Goal: Task Accomplishment & Management: Manage account settings

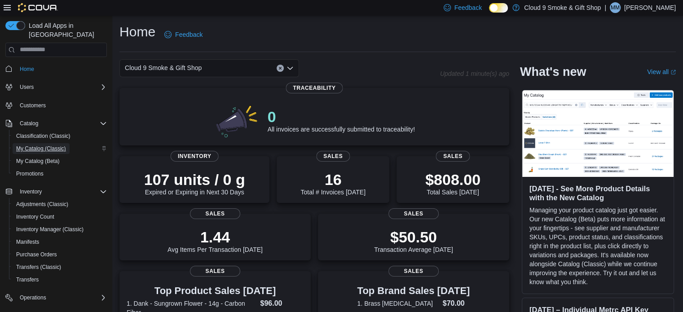
click at [68, 143] on link "My Catalog (Classic)" at bounding box center [41, 148] width 57 height 11
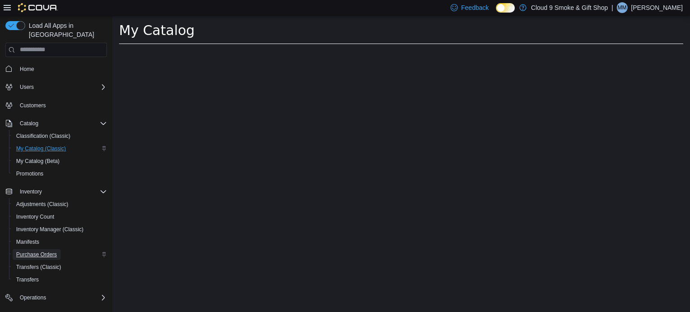
click at [47, 251] on span "Purchase Orders" at bounding box center [36, 254] width 41 height 7
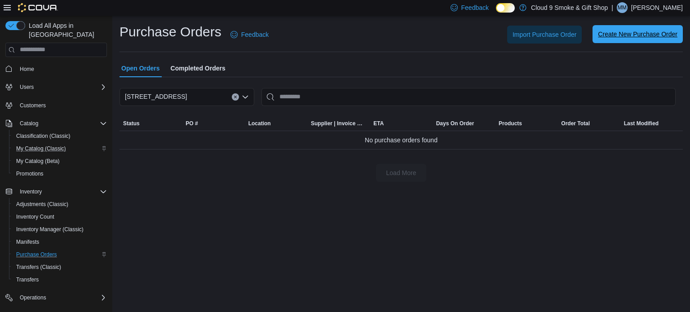
click at [616, 30] on span "Create New Purchase Order" at bounding box center [638, 34] width 80 height 18
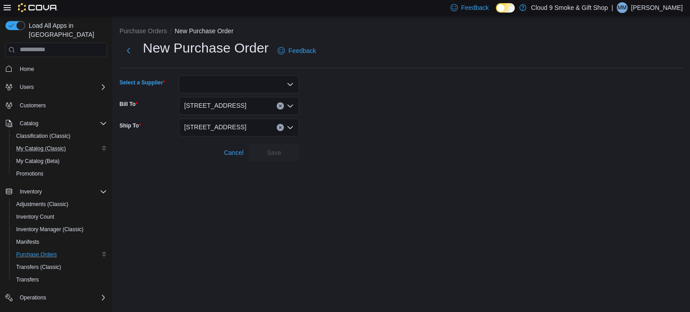
click at [288, 88] on div at bounding box center [239, 84] width 120 height 18
type input "***"
click at [269, 99] on span "Gen V Labs, LLC" at bounding box center [244, 99] width 99 height 9
click at [287, 158] on span "Save" at bounding box center [274, 152] width 40 height 18
click at [253, 174] on div "Purchase Orders New Purchase Order New Purchase Order Feedback Select a Supplie…" at bounding box center [401, 164] width 578 height 296
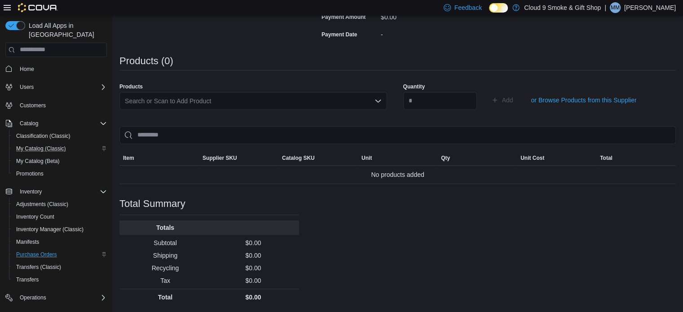
scroll to position [230, 0]
click at [279, 102] on div "Search or Scan to Add Product" at bounding box center [253, 102] width 268 height 18
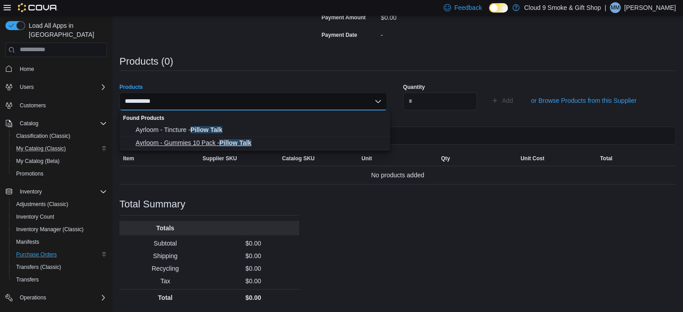
type input "**********"
click at [251, 137] on button "Ayrloom - Gummies 10 Pack - Pillow Talk" at bounding box center [254, 143] width 271 height 13
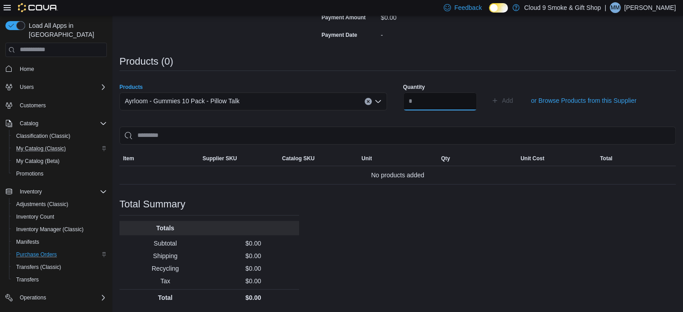
click at [426, 105] on input "number" at bounding box center [440, 102] width 74 height 18
type input "**"
click at [513, 101] on span "Add" at bounding box center [507, 100] width 11 height 9
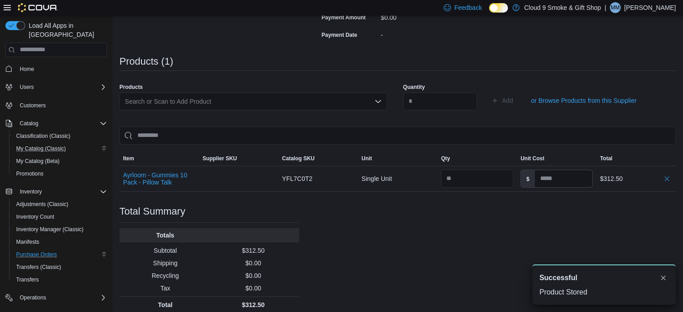
scroll to position [0, 0]
click at [287, 104] on div "Search or Scan to Add Product" at bounding box center [253, 102] width 268 height 18
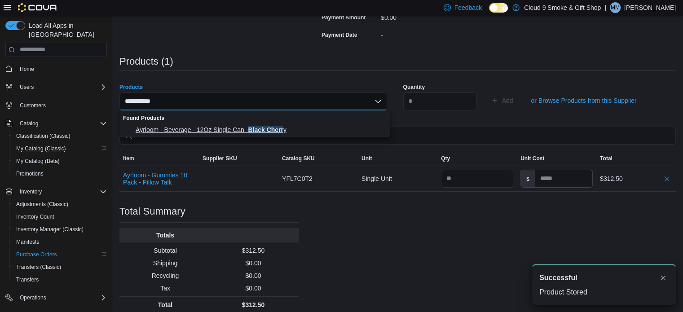
type input "**********"
click at [266, 133] on span "Ayrloom - Beverage - 12Oz Single Can - Black Cherr y" at bounding box center [260, 129] width 249 height 9
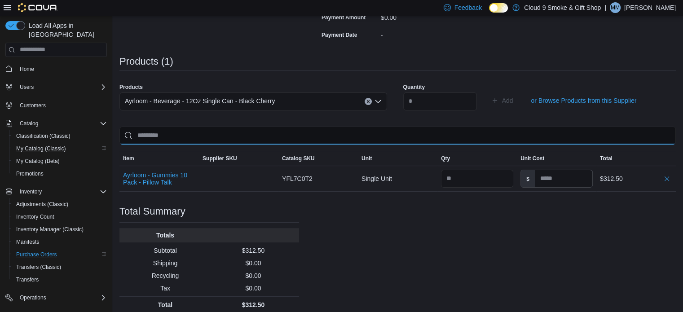
drag, startPoint x: 266, startPoint y: 133, endPoint x: 419, endPoint y: 103, distance: 155.6
click at [419, 103] on div "Products Ayrloom - Beverage - 12Oz Single Can - Black Cherry Quantity Add or Br…" at bounding box center [397, 135] width 557 height 114
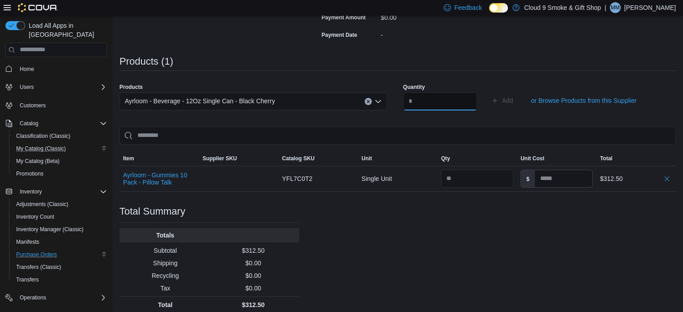
click at [419, 103] on input "number" at bounding box center [440, 102] width 74 height 18
type input "**"
click at [512, 94] on span "Add" at bounding box center [502, 101] width 22 height 18
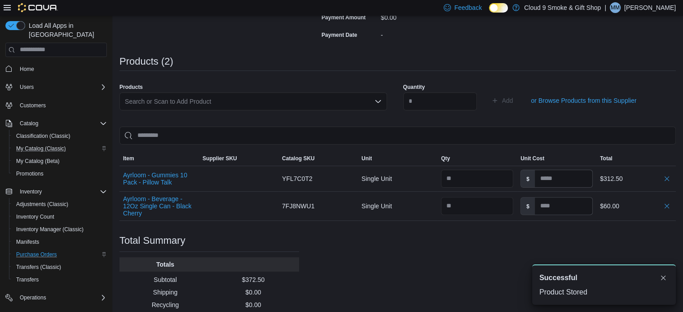
click at [319, 100] on div "Search or Scan to Add Product" at bounding box center [253, 102] width 268 height 18
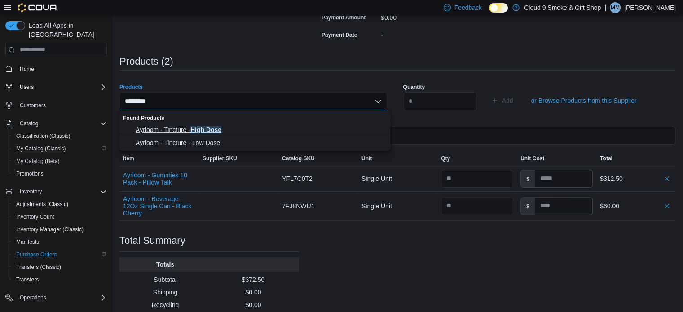
type input "*********"
click at [305, 132] on span "Ayrloom - Tincture - High Dose" at bounding box center [260, 129] width 249 height 9
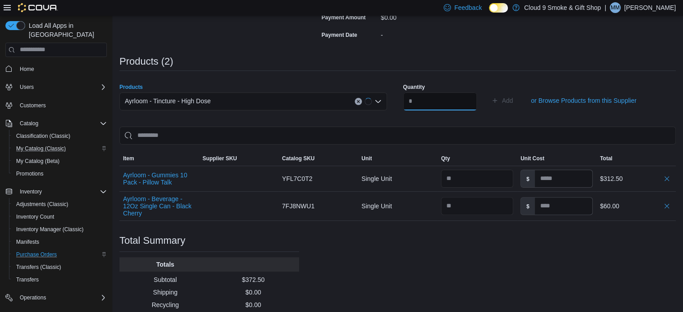
click at [433, 98] on input "number" at bounding box center [440, 102] width 74 height 18
type input "*"
click at [513, 97] on span "Add" at bounding box center [502, 101] width 22 height 18
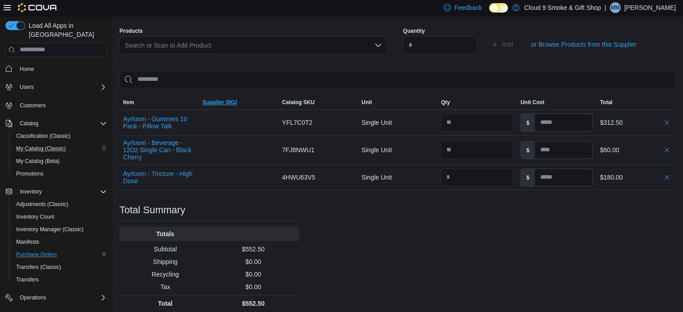
scroll to position [294, 0]
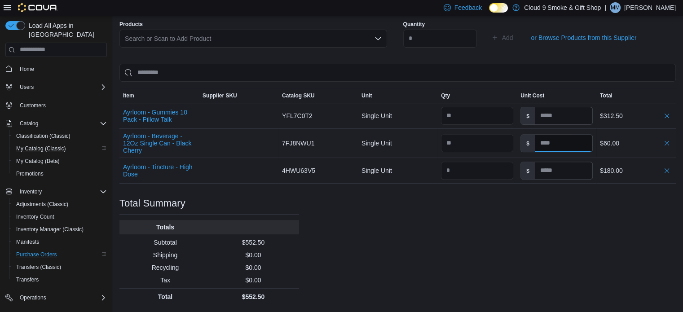
click at [571, 140] on input at bounding box center [563, 143] width 57 height 17
type input "*"
click at [568, 226] on div "Purchase Order: PODZCH-94 Feedback Purchase Order Details Edit Status Pending S…" at bounding box center [397, 43] width 557 height 523
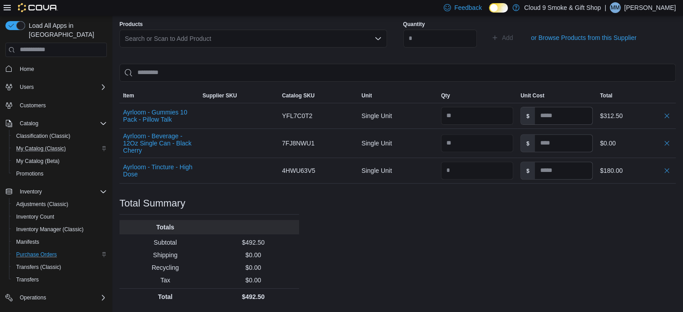
click at [540, 230] on div "Purchase Order: PODZCH-94 Feedback Purchase Order Details Edit Status Pending S…" at bounding box center [397, 43] width 557 height 523
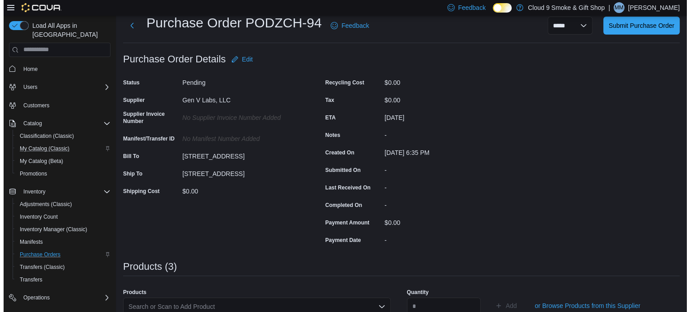
scroll to position [0, 0]
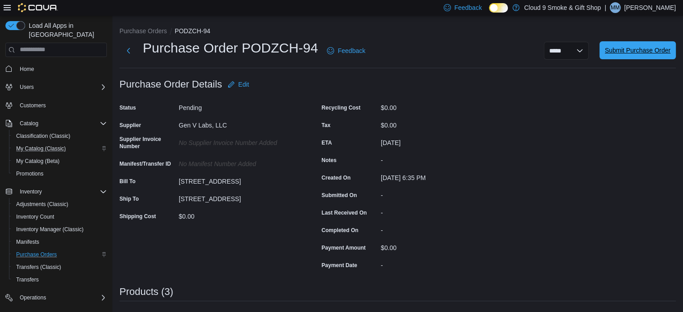
click at [637, 53] on span "Submit Purchase Order" at bounding box center [638, 50] width 66 height 9
type input "*"
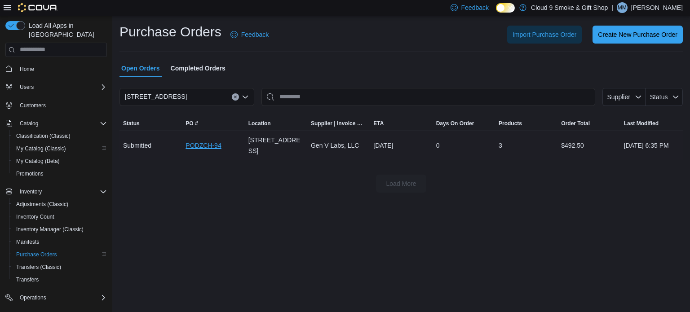
click at [199, 147] on link "PODZCH-94" at bounding box center [203, 145] width 35 height 11
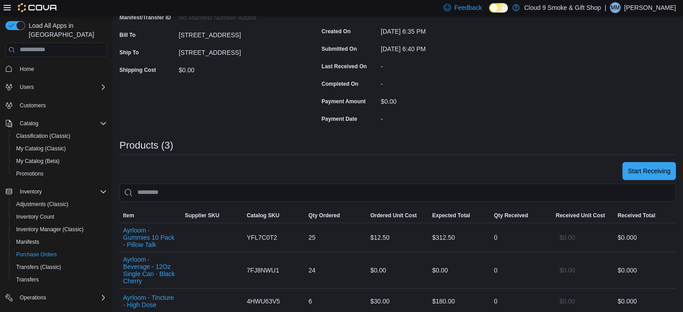
scroll to position [151, 0]
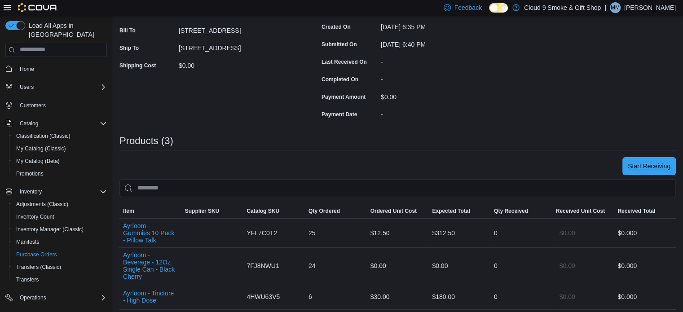
click at [654, 165] on span "Start Receiving" at bounding box center [649, 166] width 43 height 9
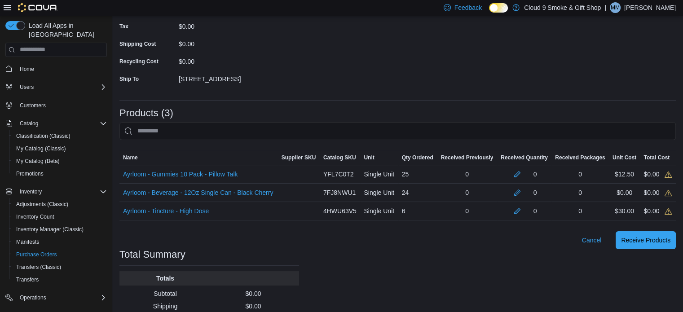
scroll to position [117, 0]
click at [523, 175] on button "button" at bounding box center [517, 173] width 11 height 11
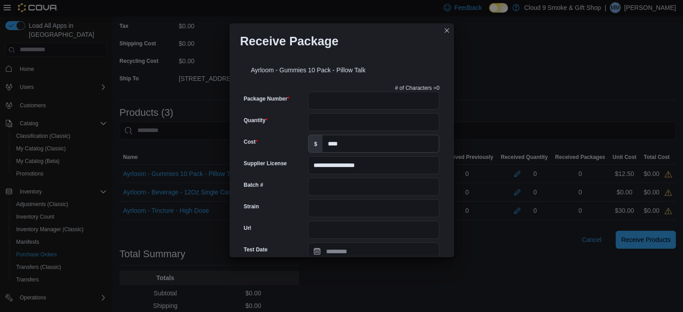
click at [450, 36] on div "Receive Package" at bounding box center [342, 37] width 225 height 29
click at [447, 32] on button "Closes this modal window" at bounding box center [447, 30] width 11 height 11
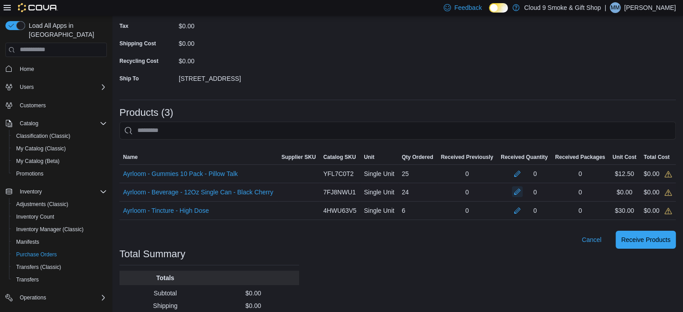
click at [523, 195] on button "button" at bounding box center [517, 191] width 11 height 11
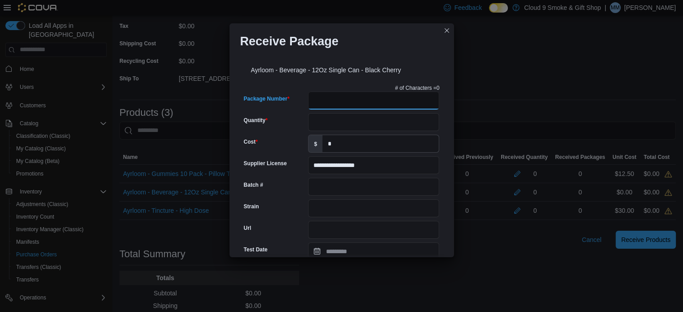
drag, startPoint x: 387, startPoint y: 97, endPoint x: 374, endPoint y: 101, distance: 13.6
click at [374, 101] on input "Package Number" at bounding box center [373, 101] width 131 height 18
type input "**********"
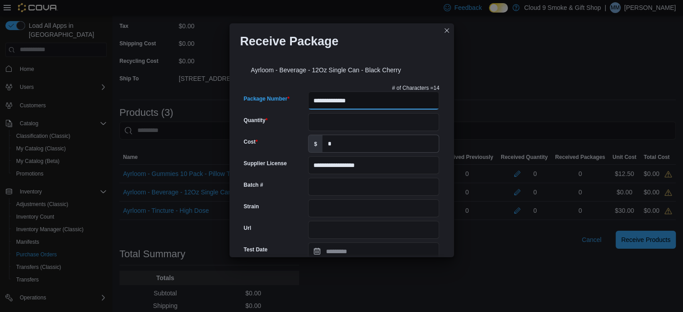
type input "**********"
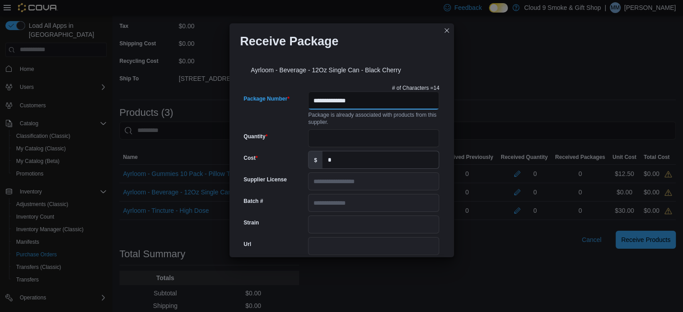
type input "**********"
click at [358, 142] on input "Quantity" at bounding box center [373, 138] width 131 height 18
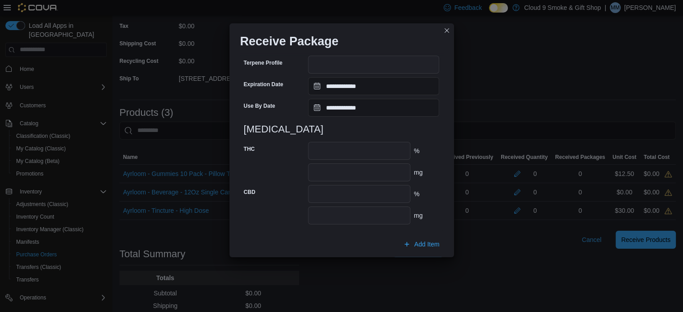
scroll to position [360, 0]
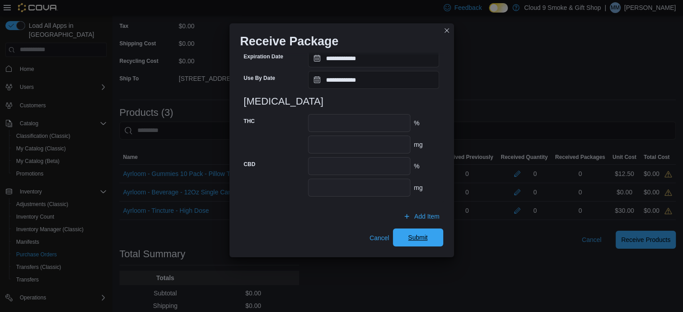
type input "**"
click at [399, 240] on span "Submit" at bounding box center [418, 238] width 40 height 18
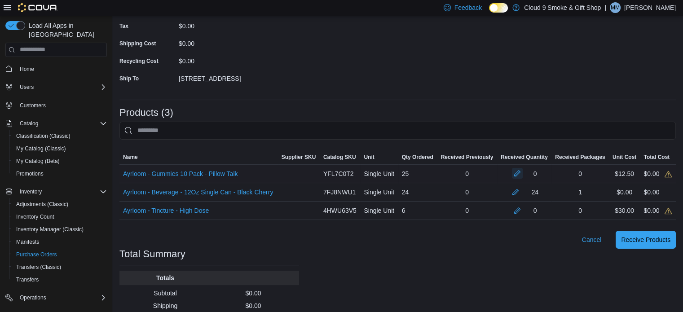
click at [517, 174] on button "button" at bounding box center [517, 173] width 11 height 11
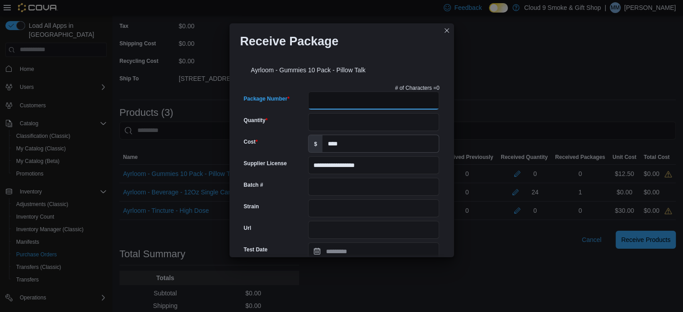
click at [371, 104] on input "Package Number" at bounding box center [373, 101] width 131 height 18
click at [368, 102] on input "**********" at bounding box center [373, 101] width 131 height 18
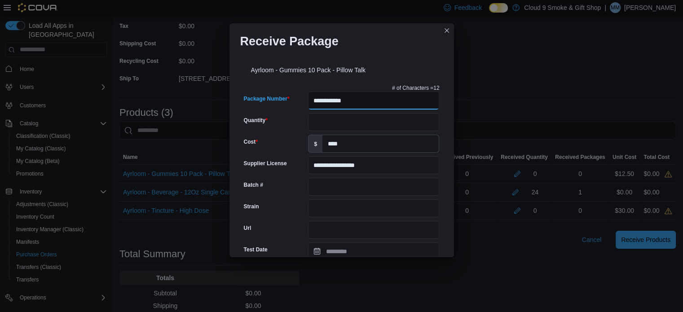
click at [368, 102] on input "**********" at bounding box center [373, 101] width 131 height 18
type input "**********"
click at [358, 185] on input "Batch #" at bounding box center [373, 187] width 131 height 18
paste input "**********"
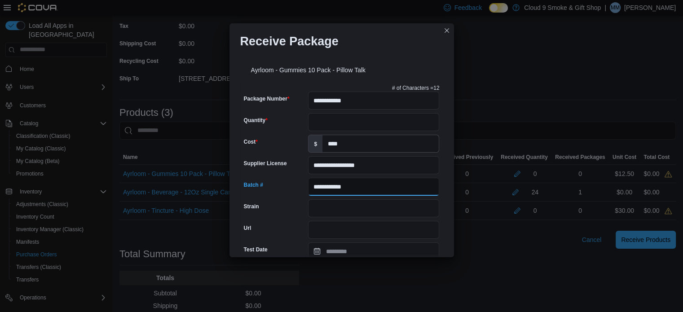
type input "**********"
click at [358, 125] on input "Quantity" at bounding box center [373, 122] width 131 height 18
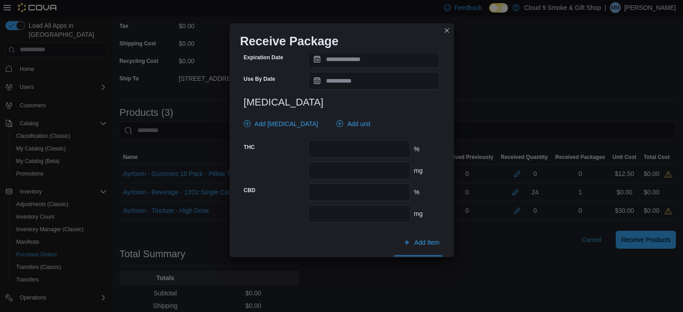
scroll to position [343, 0]
type input "**"
click at [280, 124] on span "Add [MEDICAL_DATA]" at bounding box center [287, 124] width 64 height 9
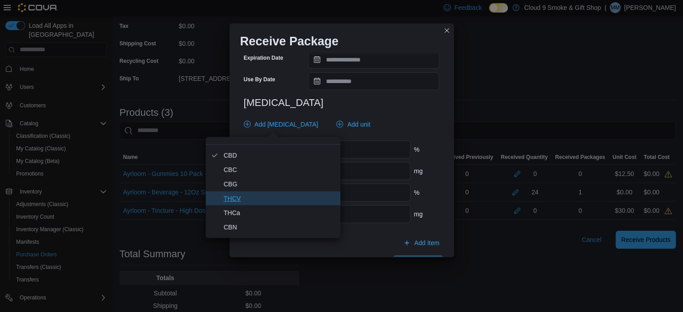
scroll to position [13, 0]
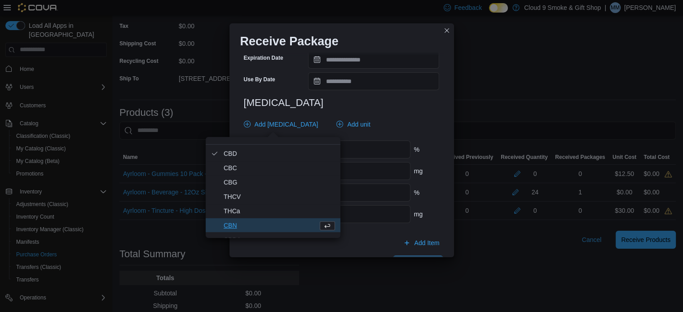
click at [272, 220] on span "CBN" at bounding box center [269, 225] width 91 height 11
click at [272, 220] on span "CBN . Checked option." at bounding box center [269, 225] width 91 height 11
click at [272, 220] on span "CBN" at bounding box center [269, 225] width 91 height 11
click at [365, 172] on input "number" at bounding box center [359, 171] width 102 height 18
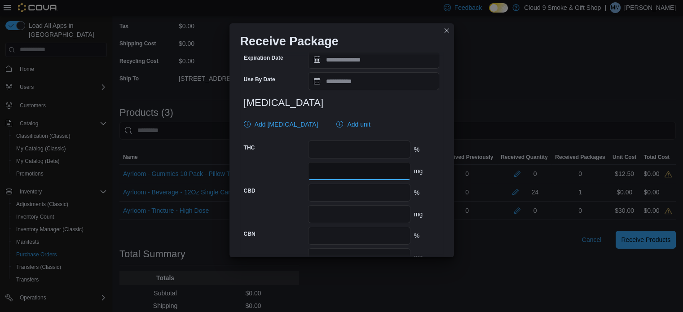
type input "**"
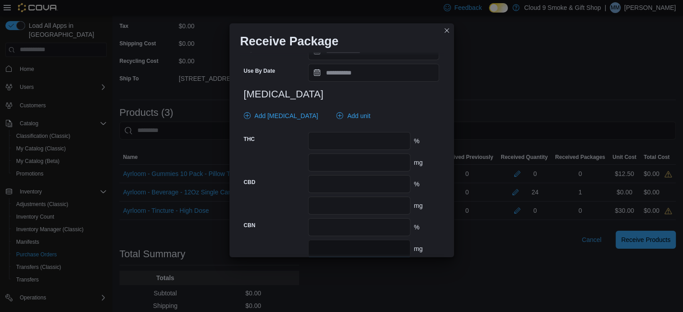
scroll to position [412, 0]
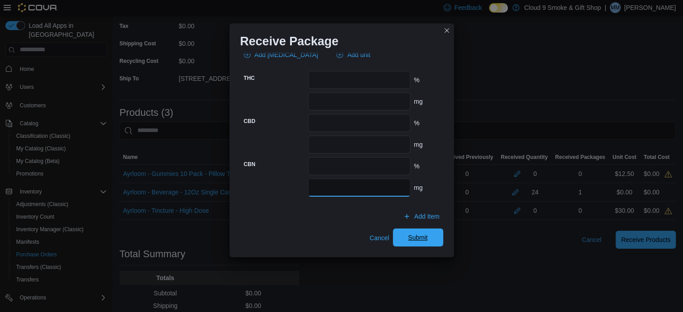
type input "*"
click at [418, 243] on span "Submit" at bounding box center [418, 238] width 40 height 18
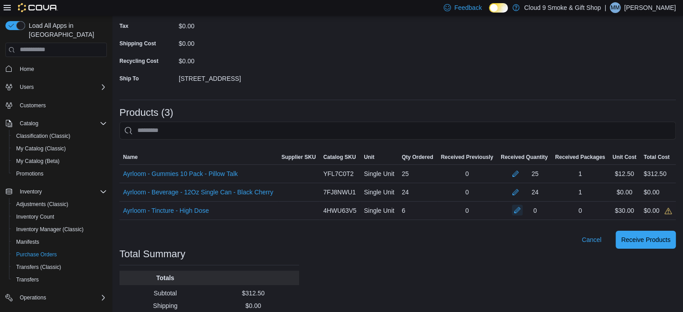
click at [518, 211] on button "button" at bounding box center [517, 210] width 11 height 11
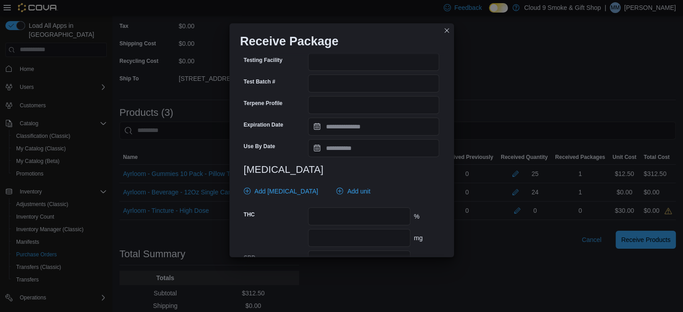
scroll to position [369, 0]
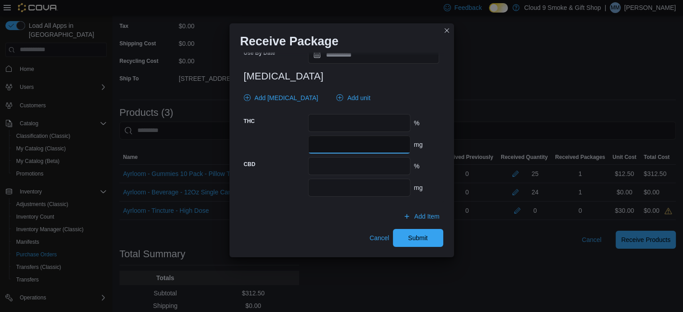
click at [347, 150] on input "number" at bounding box center [359, 145] width 102 height 18
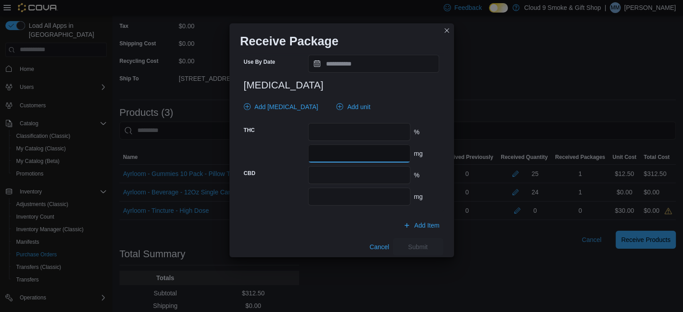
scroll to position [378, 0]
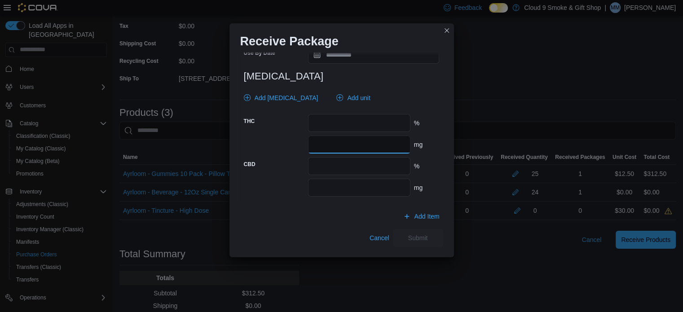
type input "****"
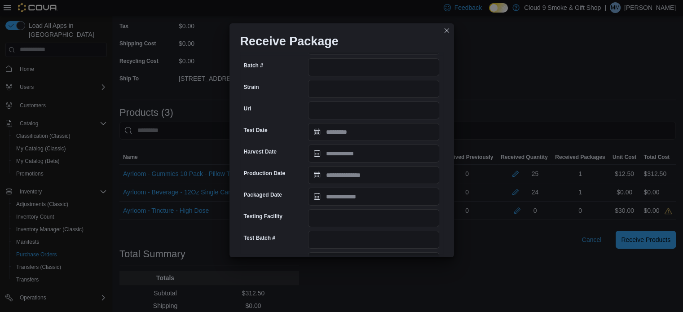
scroll to position [0, 0]
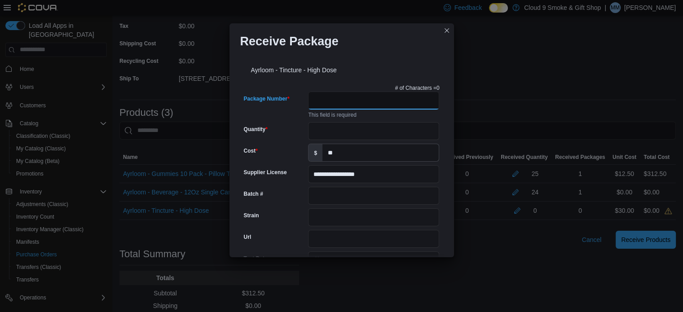
click at [342, 102] on input "Package Number" at bounding box center [373, 101] width 131 height 18
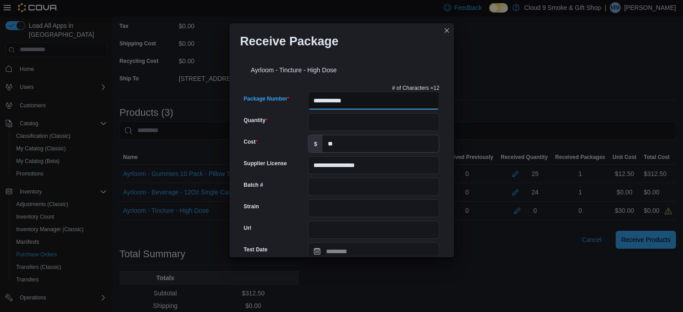
click at [356, 100] on input "**********" at bounding box center [373, 101] width 131 height 18
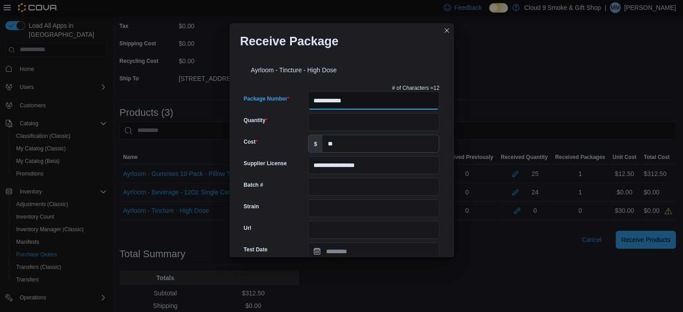
type input "**********"
click at [338, 186] on input "Batch #" at bounding box center [373, 187] width 131 height 18
paste input "**********"
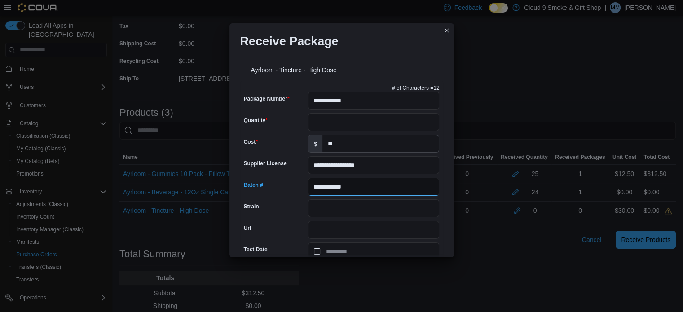
type input "**********"
click at [331, 124] on input "Quantity" at bounding box center [373, 122] width 131 height 18
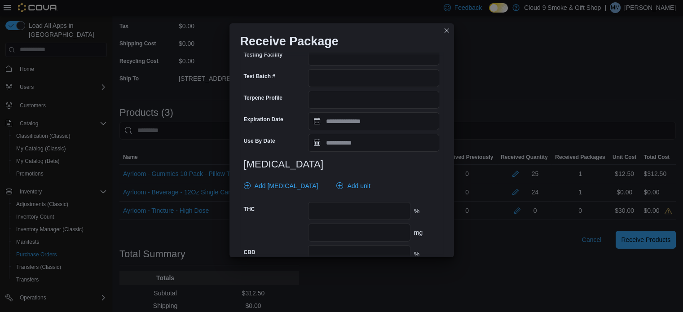
scroll to position [280, 0]
type input "*"
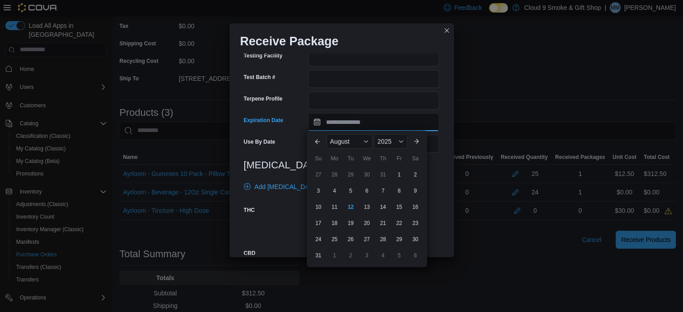
click at [345, 124] on input "Expiration Date" at bounding box center [373, 122] width 131 height 18
click at [334, 142] on span "August" at bounding box center [340, 141] width 20 height 7
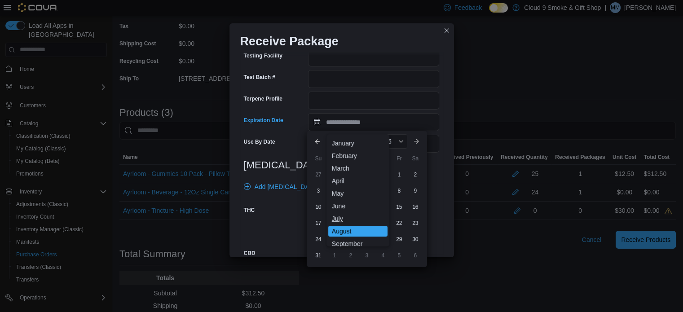
click at [350, 217] on div "July" at bounding box center [357, 218] width 59 height 11
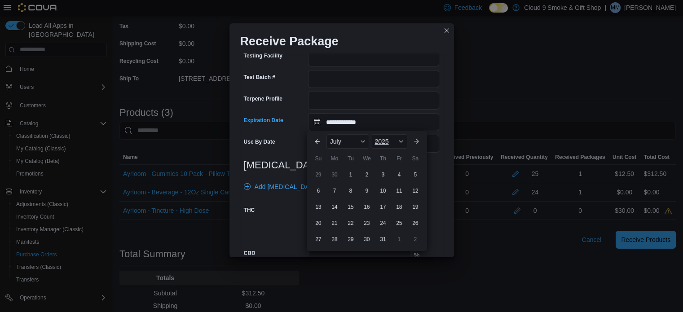
click at [394, 140] on div "2025" at bounding box center [389, 141] width 36 height 14
click at [386, 239] on div "2027" at bounding box center [393, 239] width 41 height 11
click at [398, 194] on div "9" at bounding box center [399, 191] width 16 height 16
type input "**********"
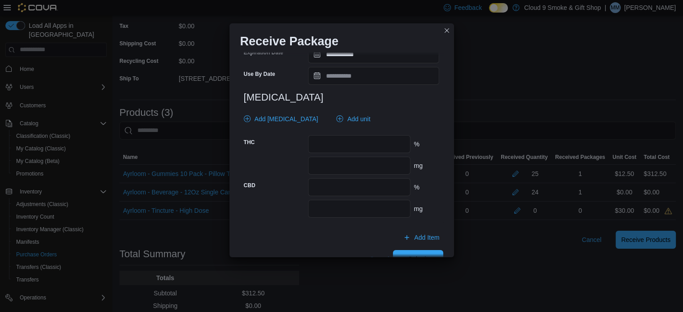
scroll to position [369, 0]
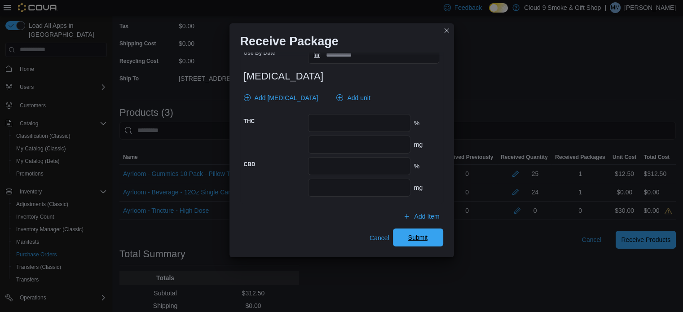
click at [408, 242] on span "Submit" at bounding box center [418, 237] width 20 height 9
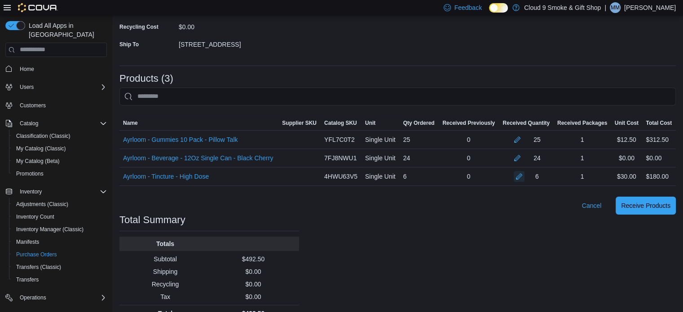
scroll to position [167, 0]
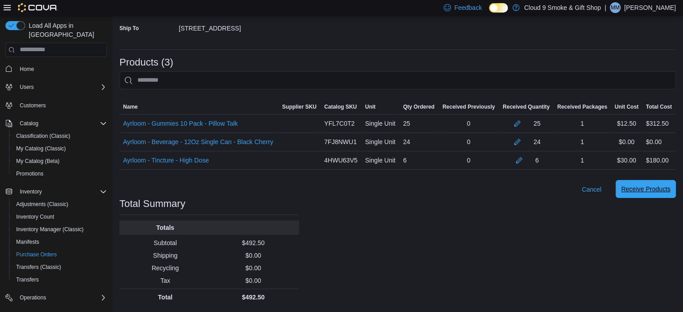
click at [646, 197] on span "Receive Products" at bounding box center [645, 189] width 49 height 18
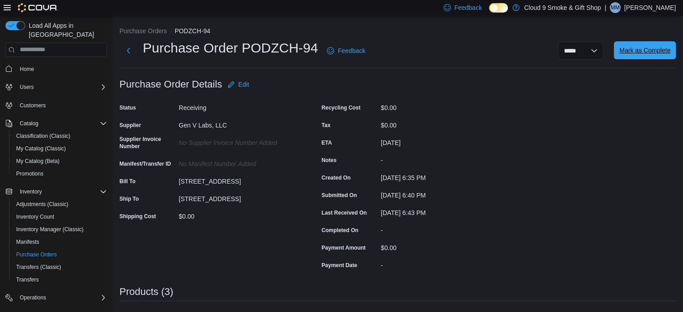
click at [641, 47] on span "Mark as Complete" at bounding box center [644, 50] width 51 height 9
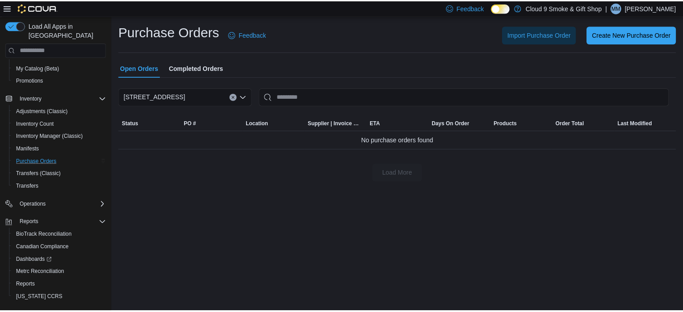
scroll to position [102, 0]
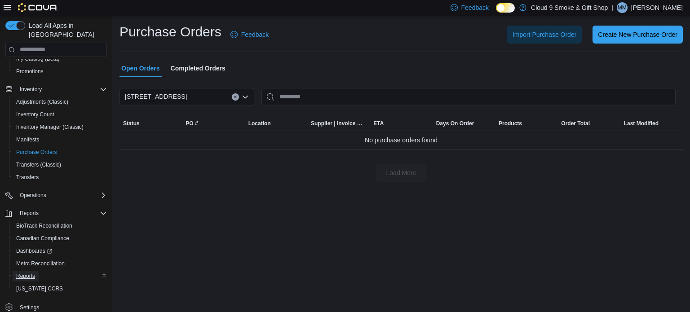
click at [31, 273] on span "Reports" at bounding box center [25, 276] width 19 height 7
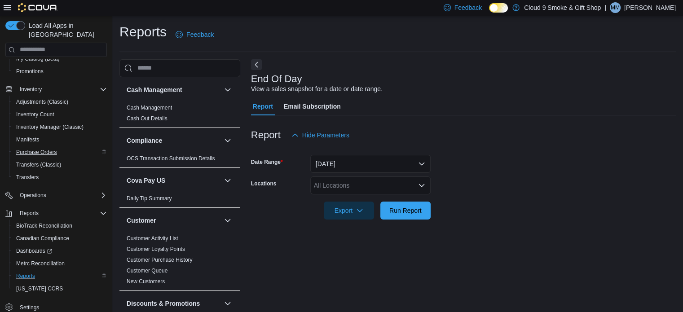
scroll to position [6, 0]
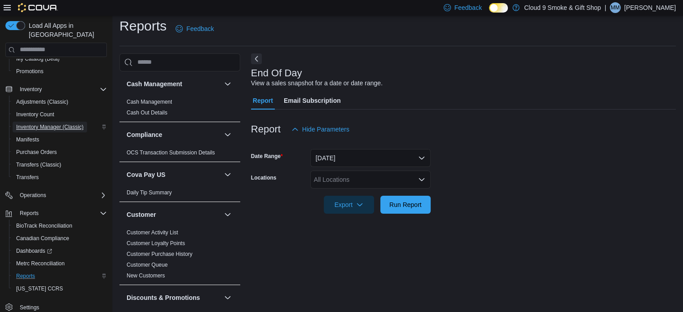
click at [44, 124] on span "Inventory Manager (Classic)" at bounding box center [49, 127] width 67 height 7
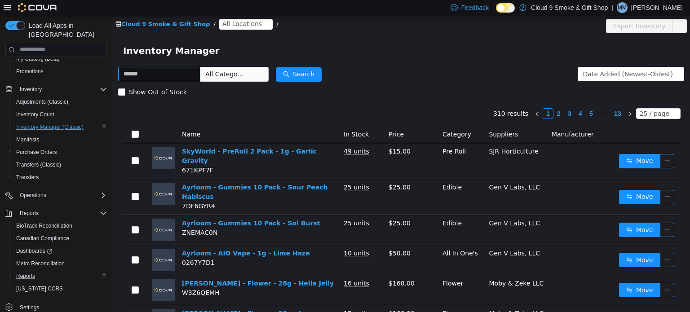
click at [171, 79] on input "text" at bounding box center [159, 73] width 82 height 14
type input "*******"
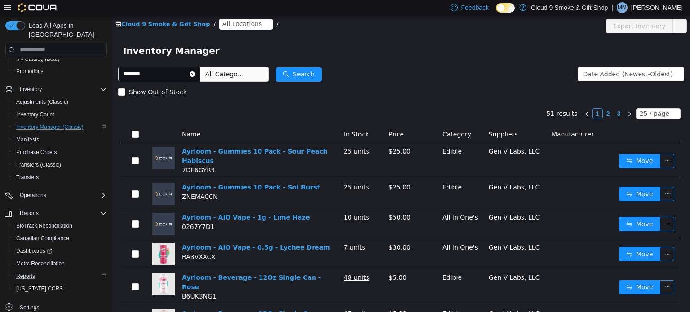
click at [240, 25] on span "All Locations" at bounding box center [242, 23] width 40 height 10
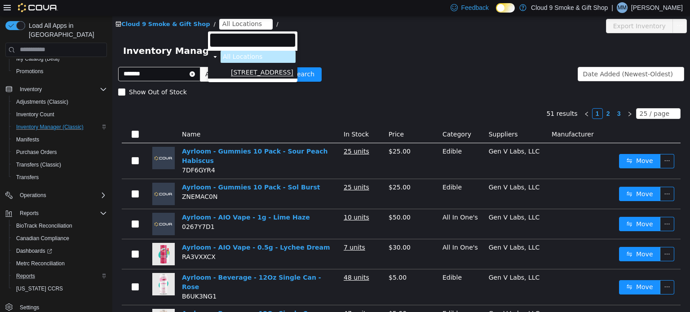
click at [261, 75] on span "[STREET_ADDRESS]" at bounding box center [262, 72] width 62 height 8
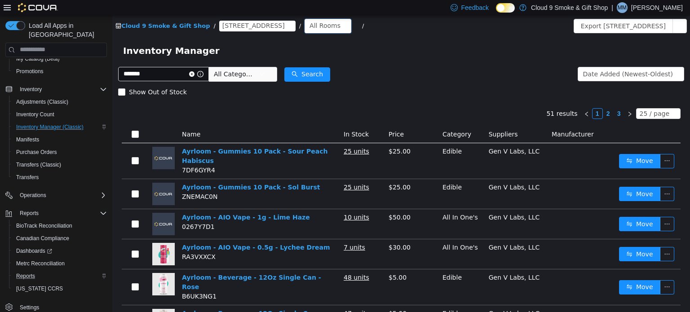
click at [309, 26] on div "All Rooms" at bounding box center [324, 24] width 31 height 13
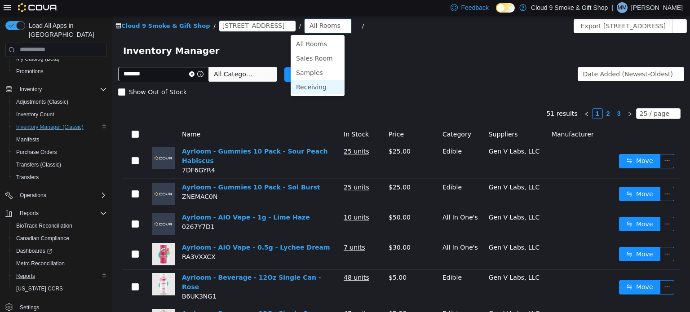
click at [330, 84] on li "Receiving" at bounding box center [318, 87] width 54 height 14
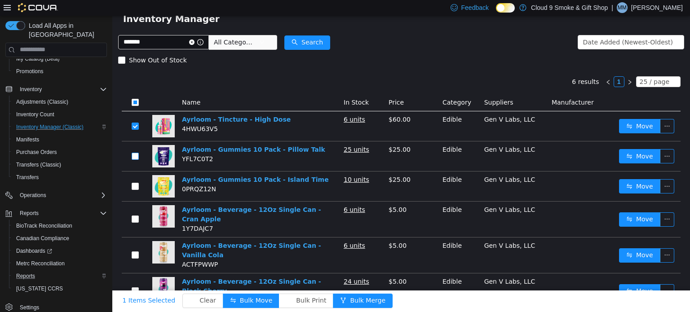
scroll to position [42, 0]
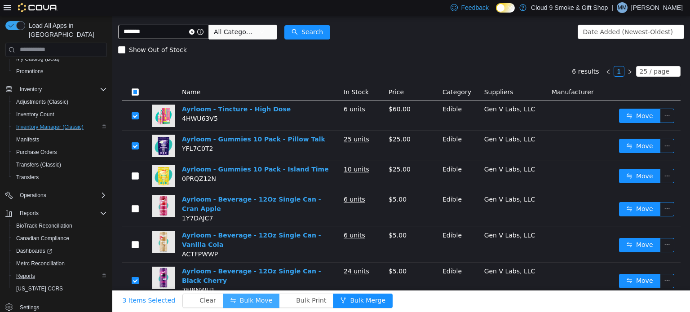
click at [252, 302] on button "Bulk Move" at bounding box center [251, 300] width 57 height 14
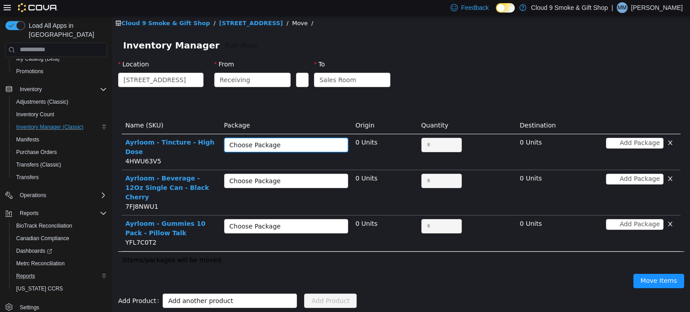
click at [326, 138] on div "Choose Package" at bounding box center [284, 144] width 108 height 13
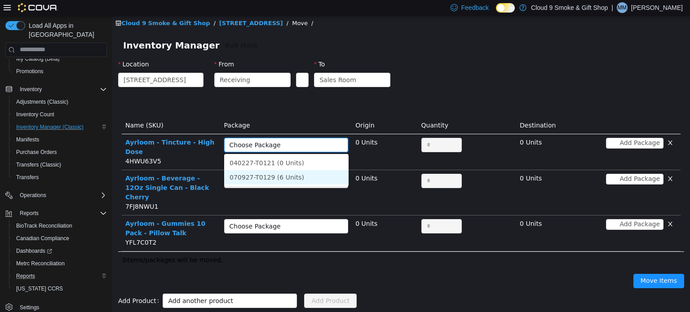
click at [319, 177] on li "070927-T0129 (6 Units)" at bounding box center [286, 177] width 124 height 14
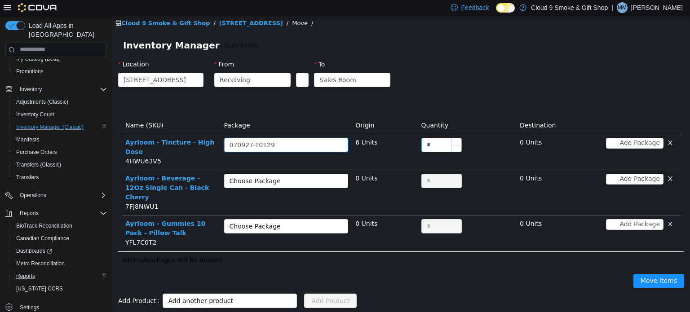
click at [429, 141] on input "*" at bounding box center [442, 144] width 40 height 13
type input "*"
click at [633, 274] on button "Move Items" at bounding box center [658, 281] width 51 height 14
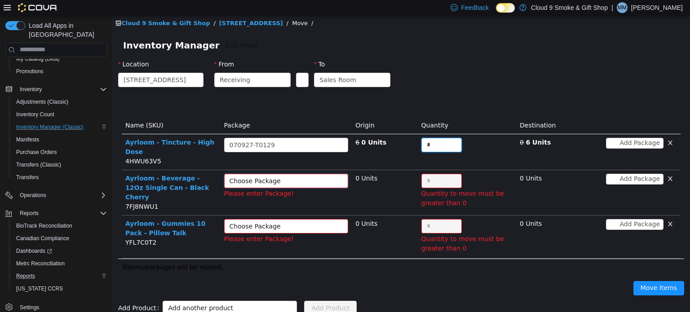
click at [328, 186] on div "Choose Package" at bounding box center [284, 180] width 108 height 13
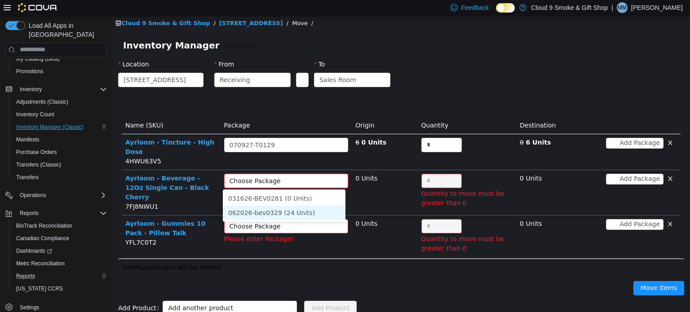
click at [314, 212] on li "062026-bev0329 (24 Units)" at bounding box center [284, 212] width 123 height 14
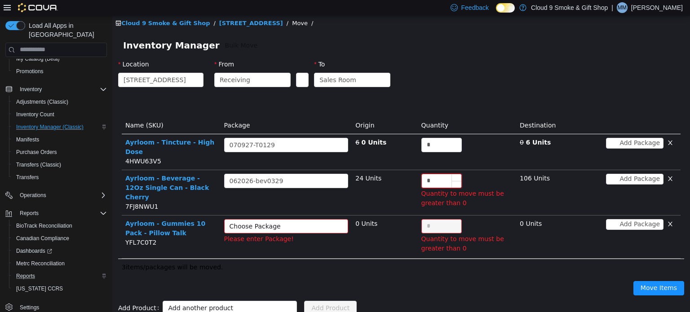
drag, startPoint x: 444, startPoint y: 183, endPoint x: 445, endPoint y: 177, distance: 5.5
click at [445, 177] on input "*" at bounding box center [442, 180] width 40 height 13
click at [328, 221] on div "Choose Package" at bounding box center [282, 225] width 104 height 9
type input "**"
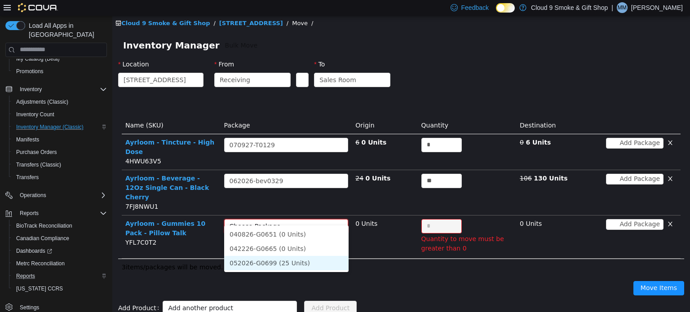
click at [327, 259] on li "052026-G0699 (25 Units)" at bounding box center [286, 263] width 124 height 14
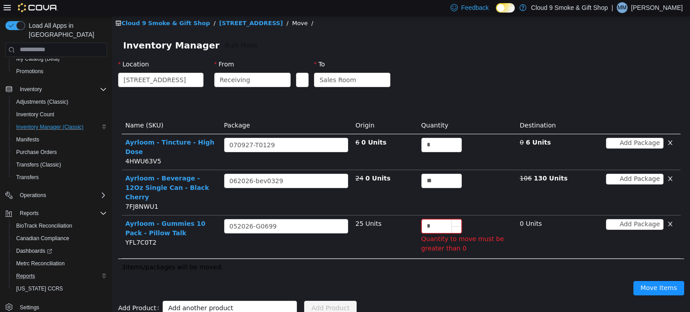
click at [439, 219] on input "*" at bounding box center [442, 225] width 40 height 13
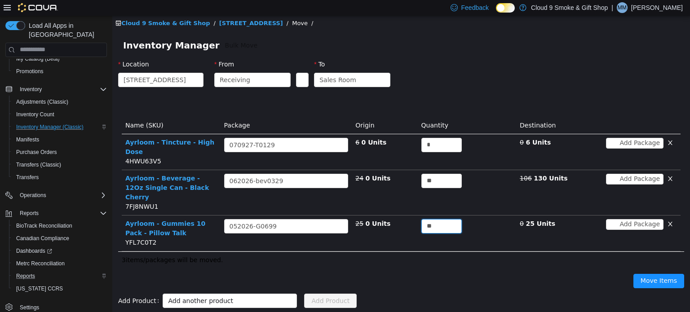
type input "**"
click at [600, 268] on div "Move Items" at bounding box center [401, 282] width 577 height 29
click at [668, 274] on button "Move Items" at bounding box center [658, 281] width 51 height 14
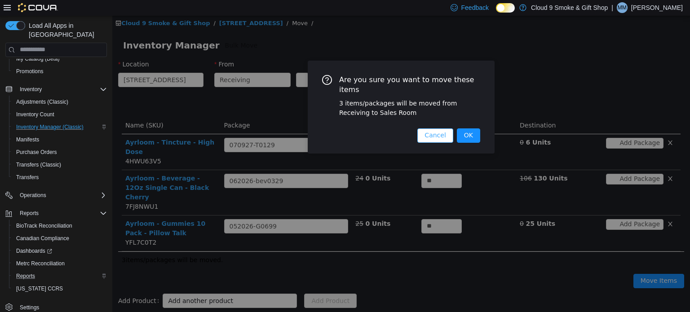
click at [439, 128] on button "Cancel" at bounding box center [434, 135] width 35 height 14
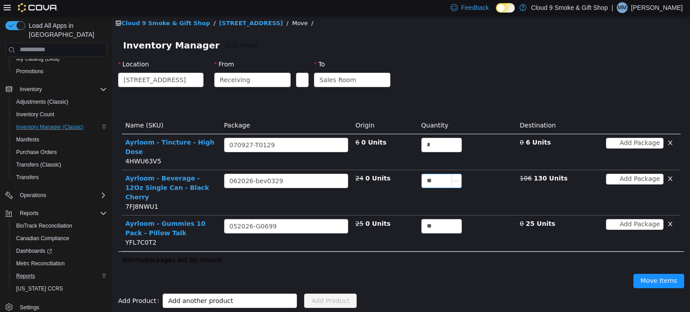
click at [439, 179] on input "**" at bounding box center [442, 180] width 40 height 13
type input "*"
click at [675, 177] on button "button" at bounding box center [669, 178] width 13 height 11
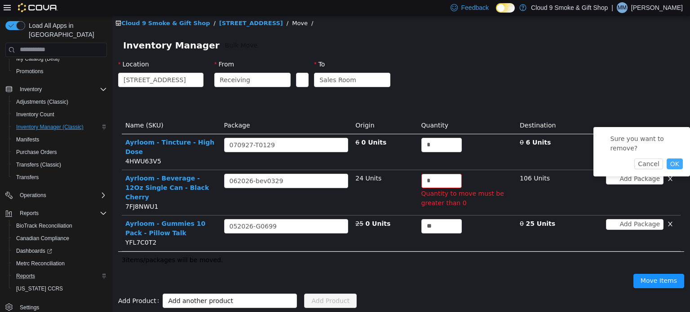
click at [674, 158] on button "OK" at bounding box center [675, 163] width 16 height 11
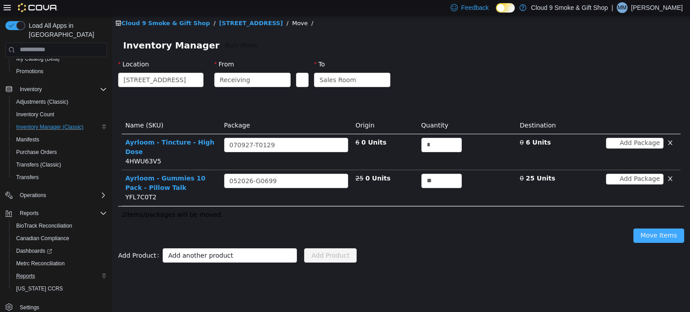
click at [652, 239] on button "Move Items" at bounding box center [658, 235] width 51 height 14
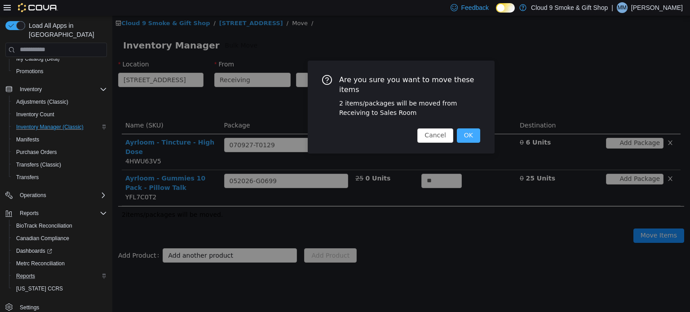
click at [471, 128] on button "OK" at bounding box center [468, 135] width 23 height 14
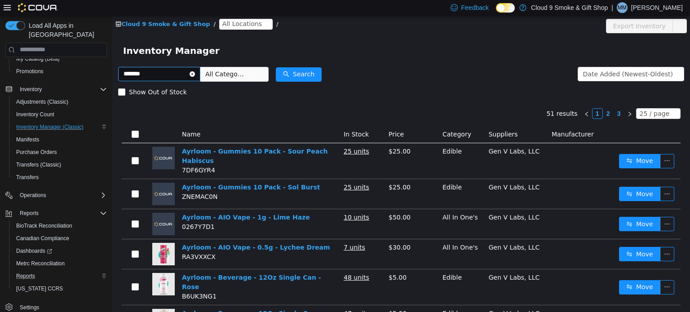
click at [149, 75] on input "*******" at bounding box center [159, 73] width 82 height 14
type input "**********"
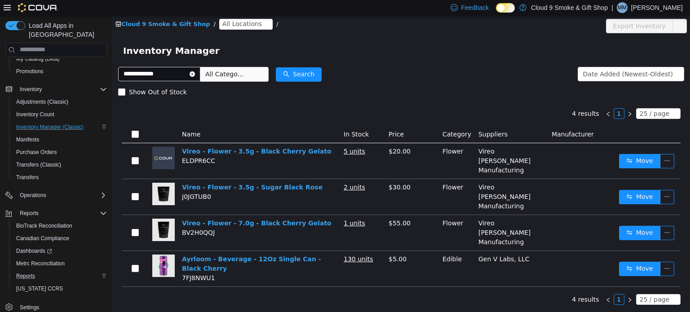
click at [233, 23] on span "All Locations" at bounding box center [242, 23] width 40 height 10
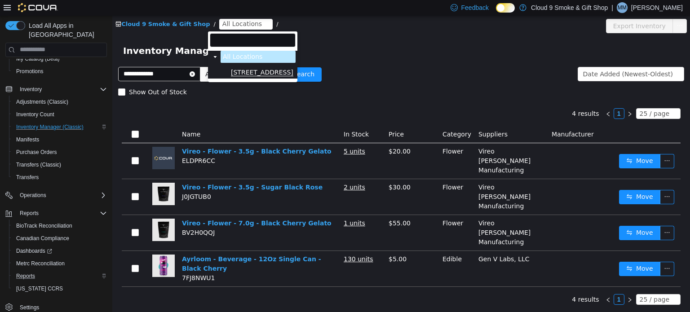
click at [259, 68] on span "[STREET_ADDRESS]" at bounding box center [262, 72] width 62 height 8
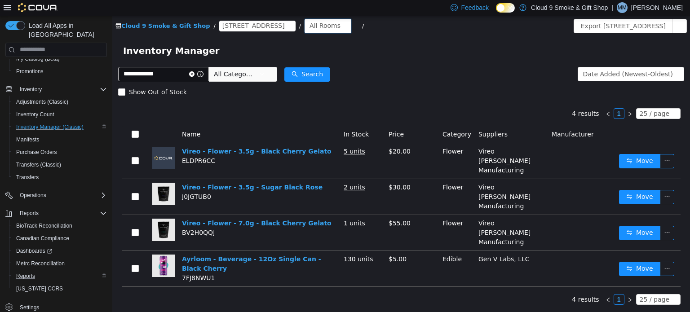
click at [309, 31] on div "All Rooms" at bounding box center [324, 24] width 31 height 13
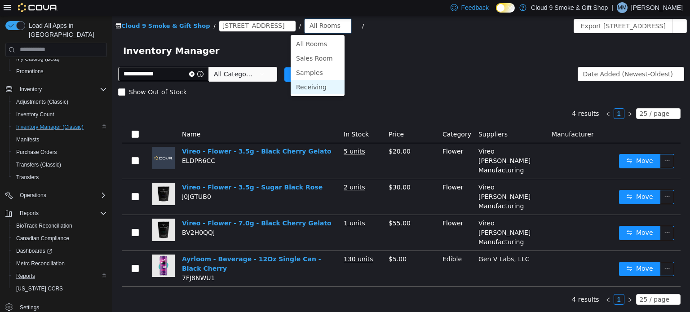
click at [322, 88] on li "Receiving" at bounding box center [318, 87] width 54 height 14
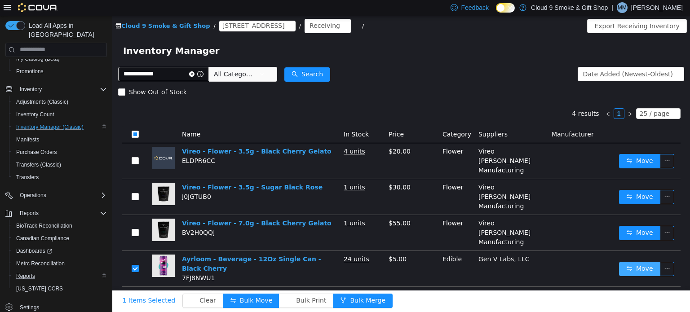
click at [627, 261] on button "Move" at bounding box center [639, 268] width 41 height 14
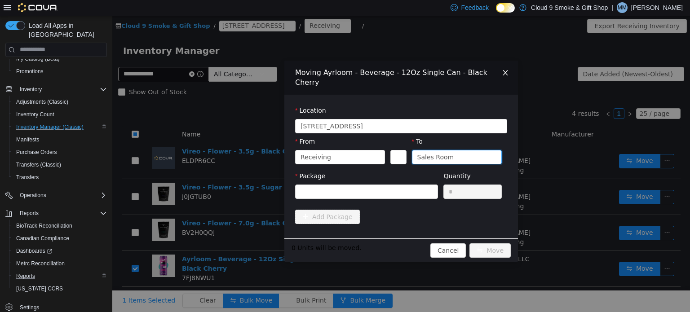
click at [423, 150] on div "Sales Room" at bounding box center [435, 156] width 37 height 13
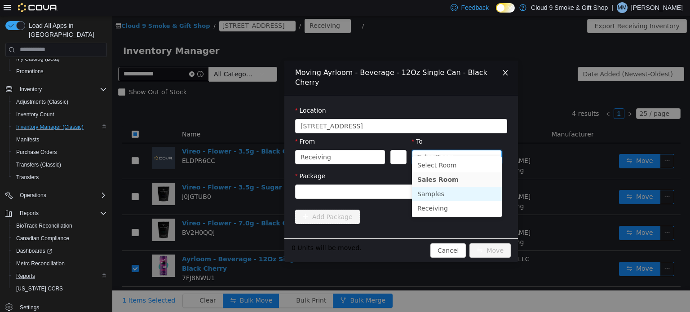
click at [435, 192] on li "Samples" at bounding box center [457, 193] width 90 height 14
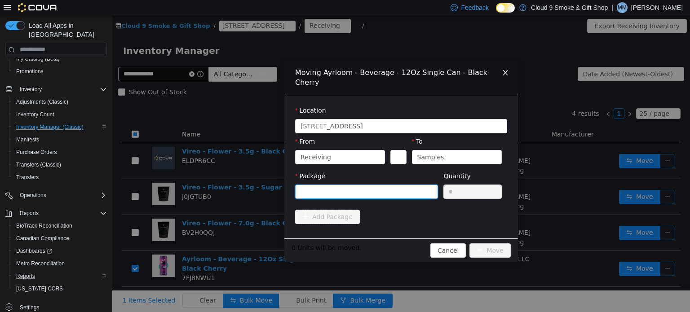
click at [413, 185] on div at bounding box center [363, 191] width 126 height 13
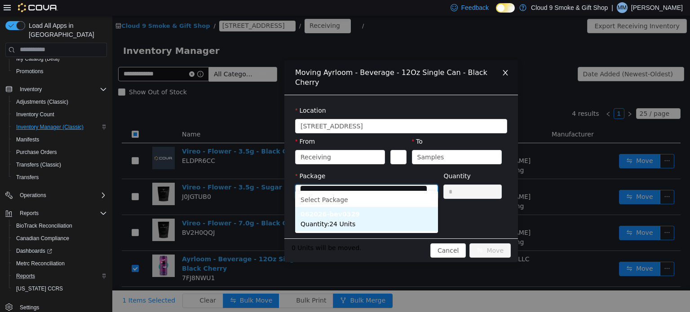
click at [406, 215] on li "062026-bev0329 Quantity : 24 Units" at bounding box center [366, 219] width 143 height 24
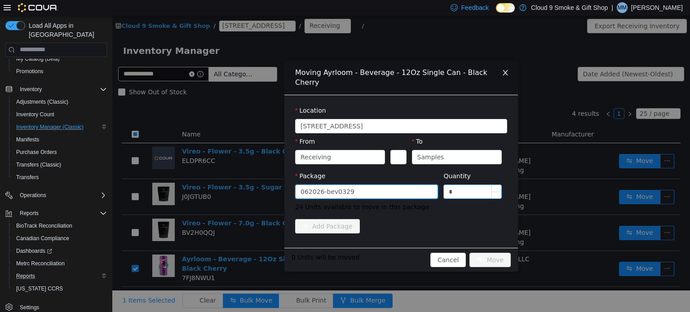
click at [458, 185] on input "*" at bounding box center [472, 191] width 57 height 13
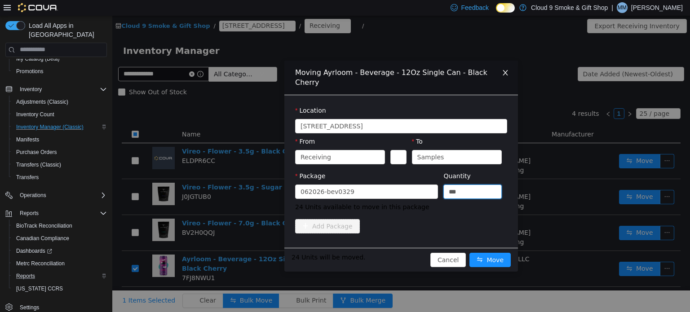
type input "**"
drag, startPoint x: 467, startPoint y: 218, endPoint x: 472, endPoint y: 230, distance: 12.7
click at [472, 230] on div "Location [STREET_ADDRESS] From Receiving To Samples Package 062026-bev0329 Quan…" at bounding box center [401, 171] width 234 height 153
click at [486, 252] on button "Move" at bounding box center [489, 259] width 41 height 14
